Goal: Information Seeking & Learning: Learn about a topic

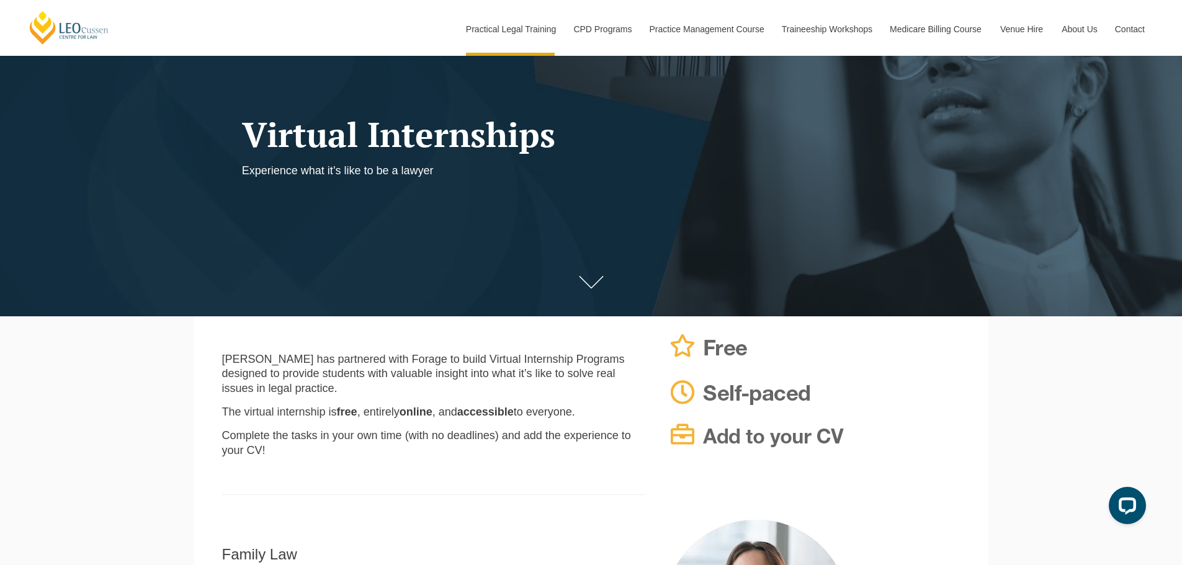
scroll to position [310, 0]
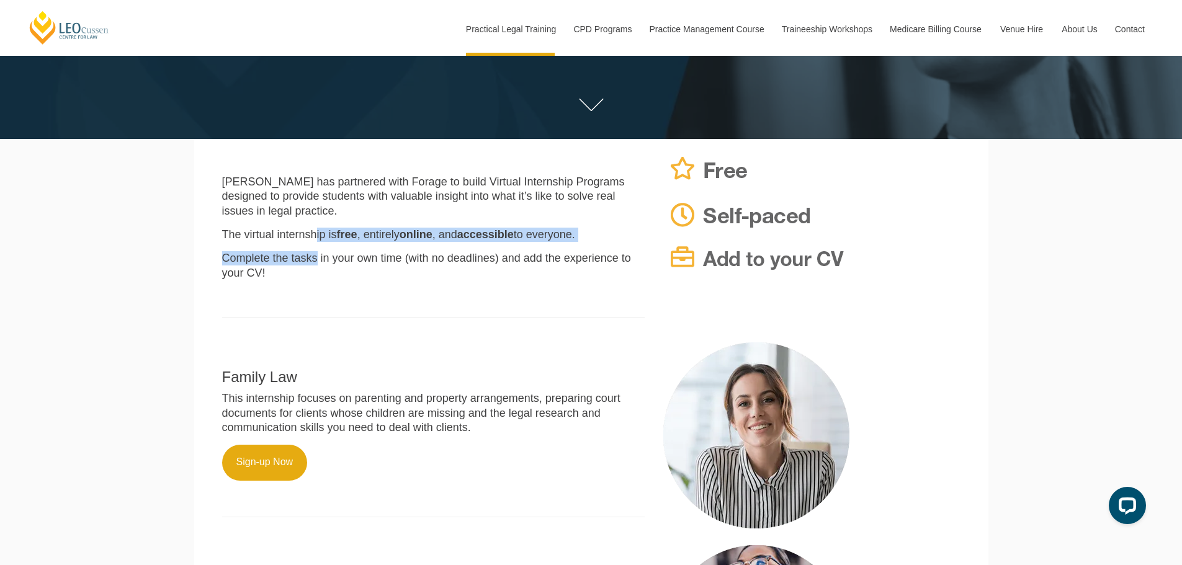
drag, startPoint x: 314, startPoint y: 239, endPoint x: 315, endPoint y: 252, distance: 13.0
click at [315, 252] on div "Leo Cussen has partnered with Forage to build Virtual Internship Programs desig…" at bounding box center [434, 240] width 442 height 179
click at [404, 250] on div "Leo Cussen has partnered with Forage to build Virtual Internship Programs desig…" at bounding box center [434, 240] width 442 height 179
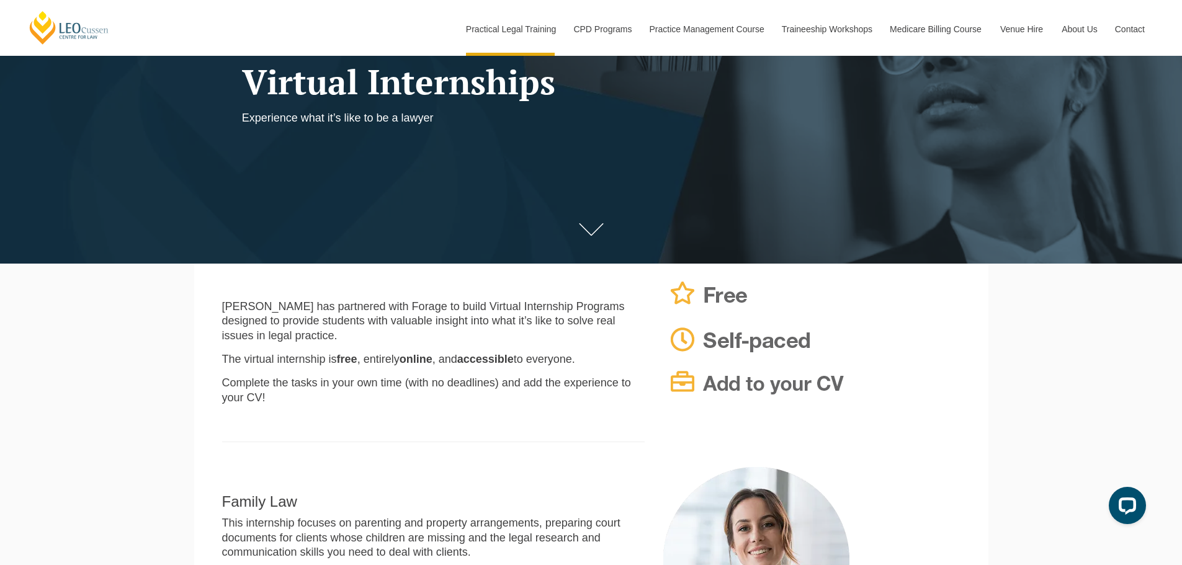
scroll to position [186, 0]
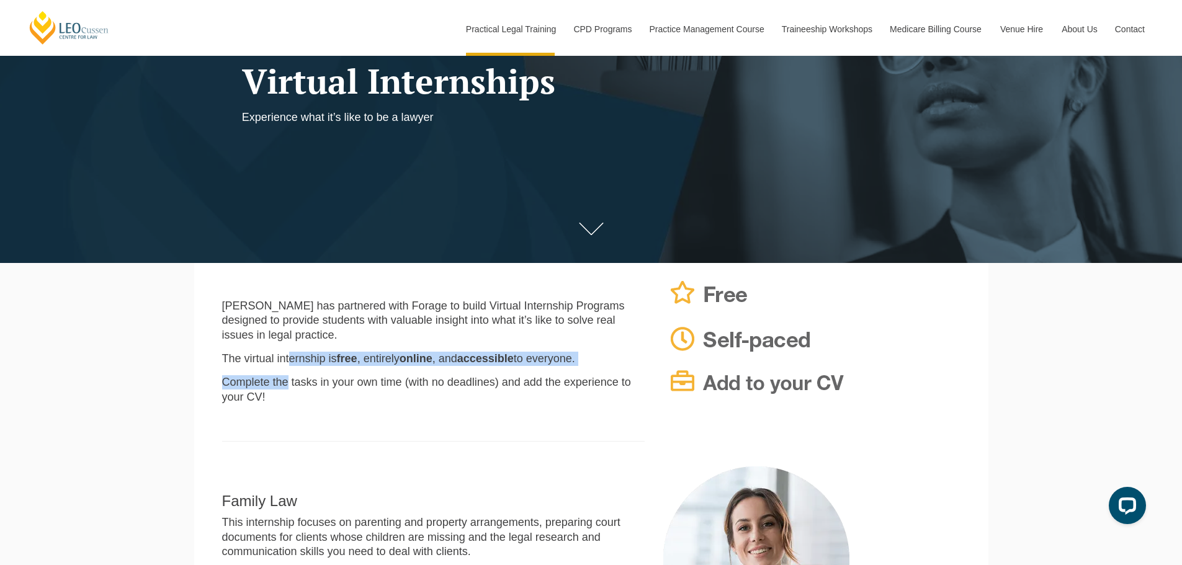
drag, startPoint x: 288, startPoint y: 366, endPoint x: 288, endPoint y: 375, distance: 9.3
click at [288, 375] on div "Leo Cussen has partnered with Forage to build Virtual Internship Programs desig…" at bounding box center [434, 364] width 442 height 179
click at [419, 390] on p "Complete the tasks in your own time (with no deadlines) and add the experience …" at bounding box center [433, 389] width 423 height 29
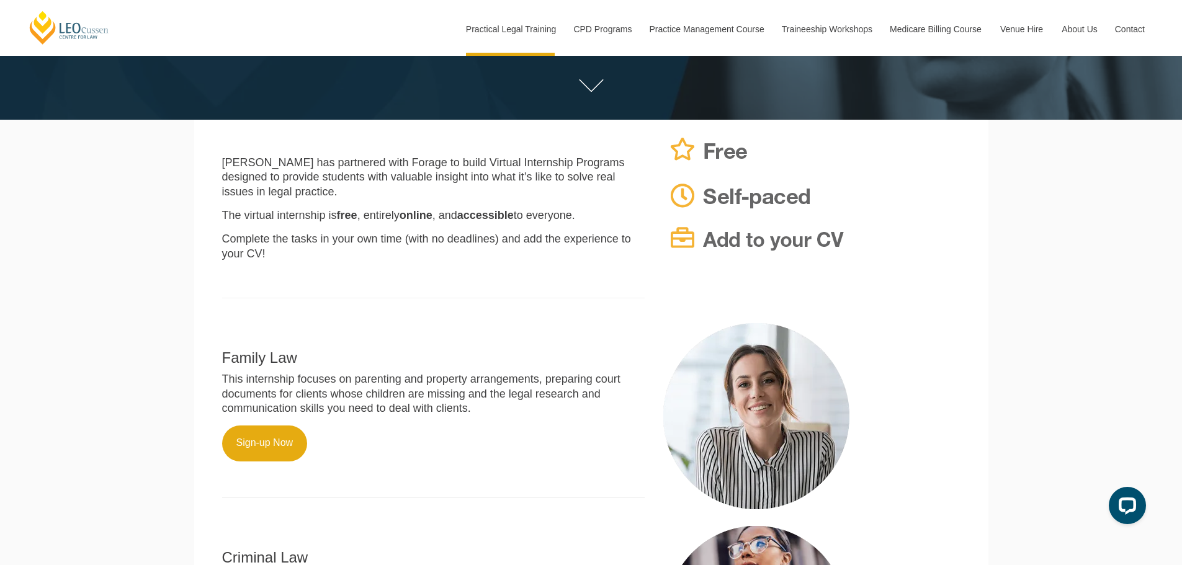
scroll to position [434, 0]
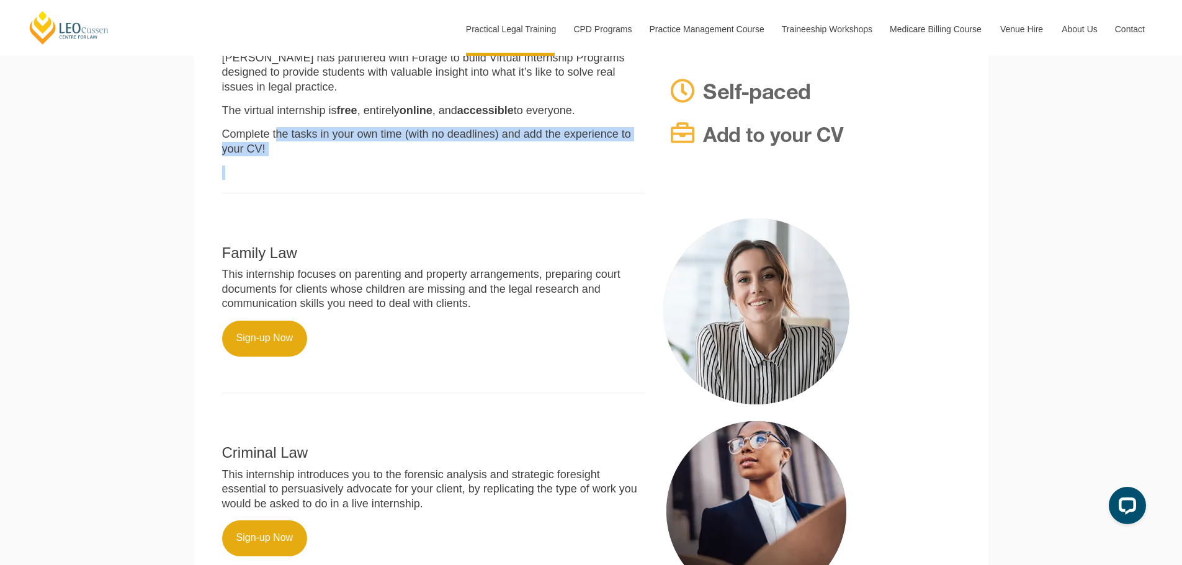
drag, startPoint x: 275, startPoint y: 127, endPoint x: 304, endPoint y: 159, distance: 43.9
click at [292, 163] on div "Leo Cussen has partnered with Forage to build Virtual Internship Programs desig…" at bounding box center [434, 116] width 442 height 179
click at [451, 153] on p "Complete the tasks in your own time (with no deadlines) and add the experience …" at bounding box center [433, 141] width 423 height 29
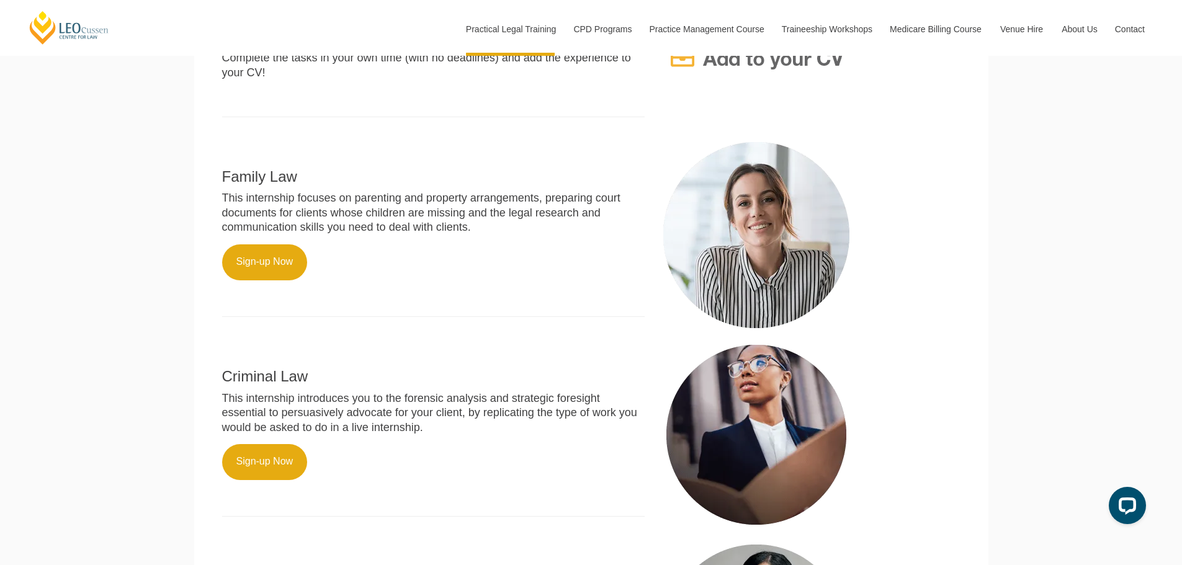
scroll to position [200, 0]
